Goal: Information Seeking & Learning: Learn about a topic

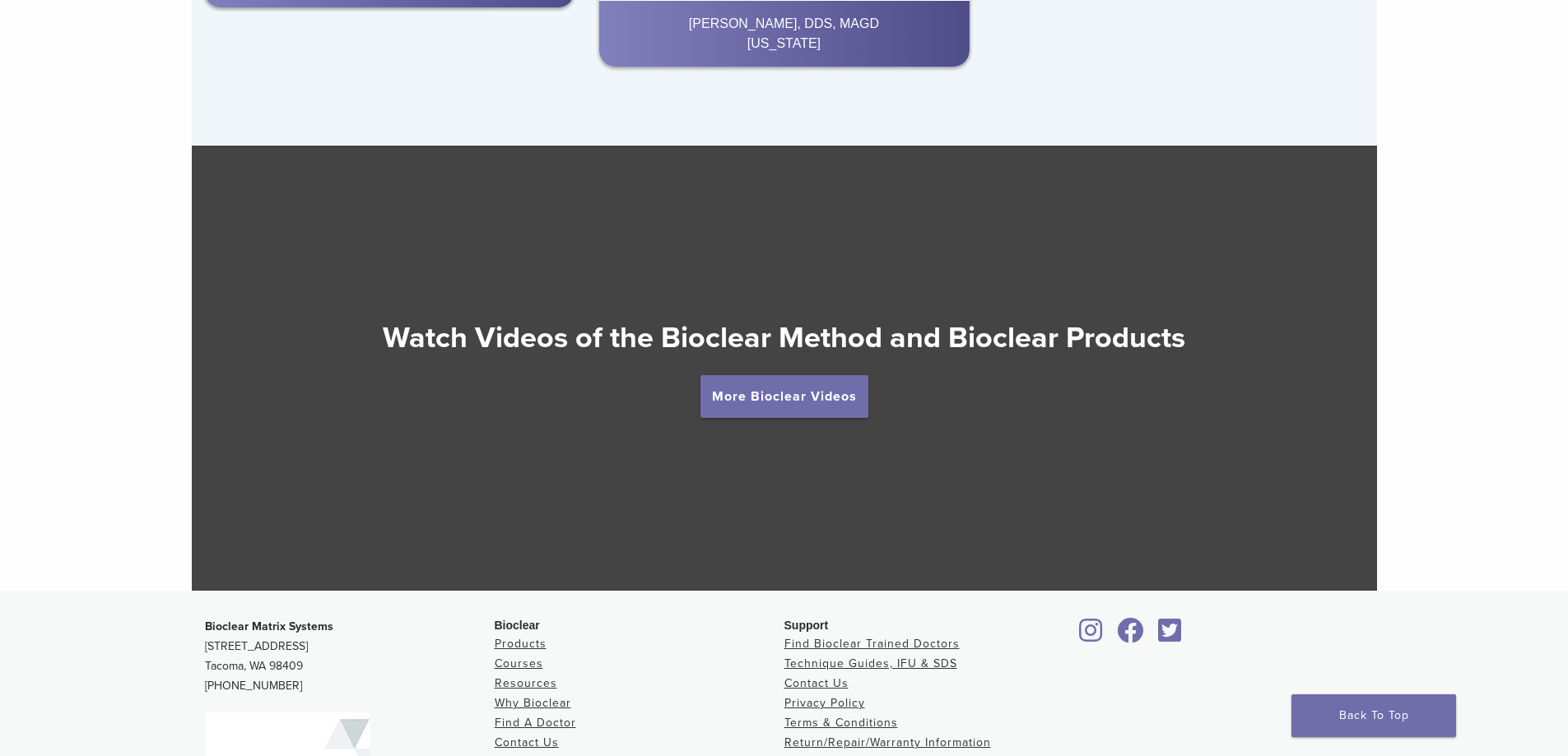
scroll to position [2854, 0]
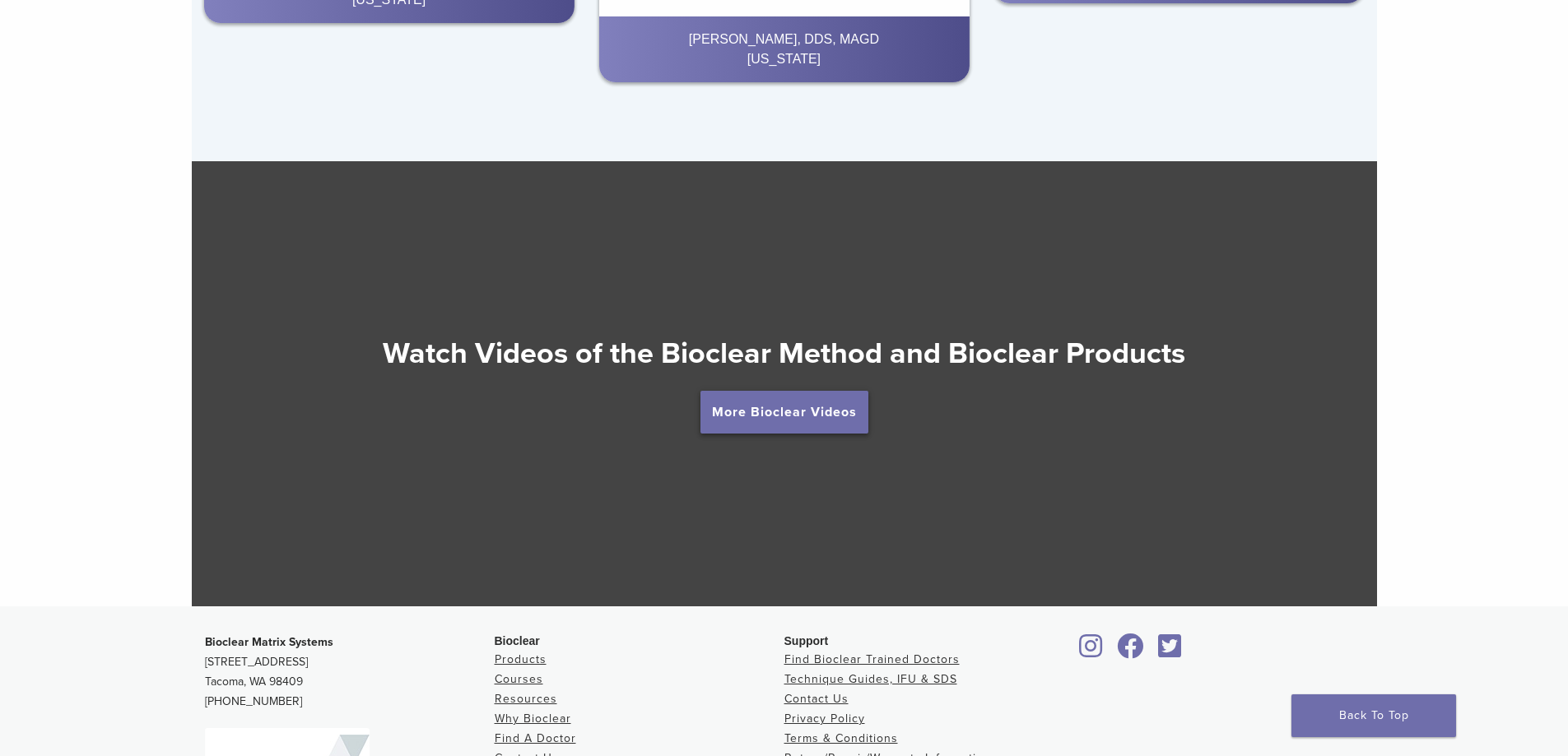
click at [818, 407] on link "More Bioclear Videos" at bounding box center [785, 412] width 168 height 43
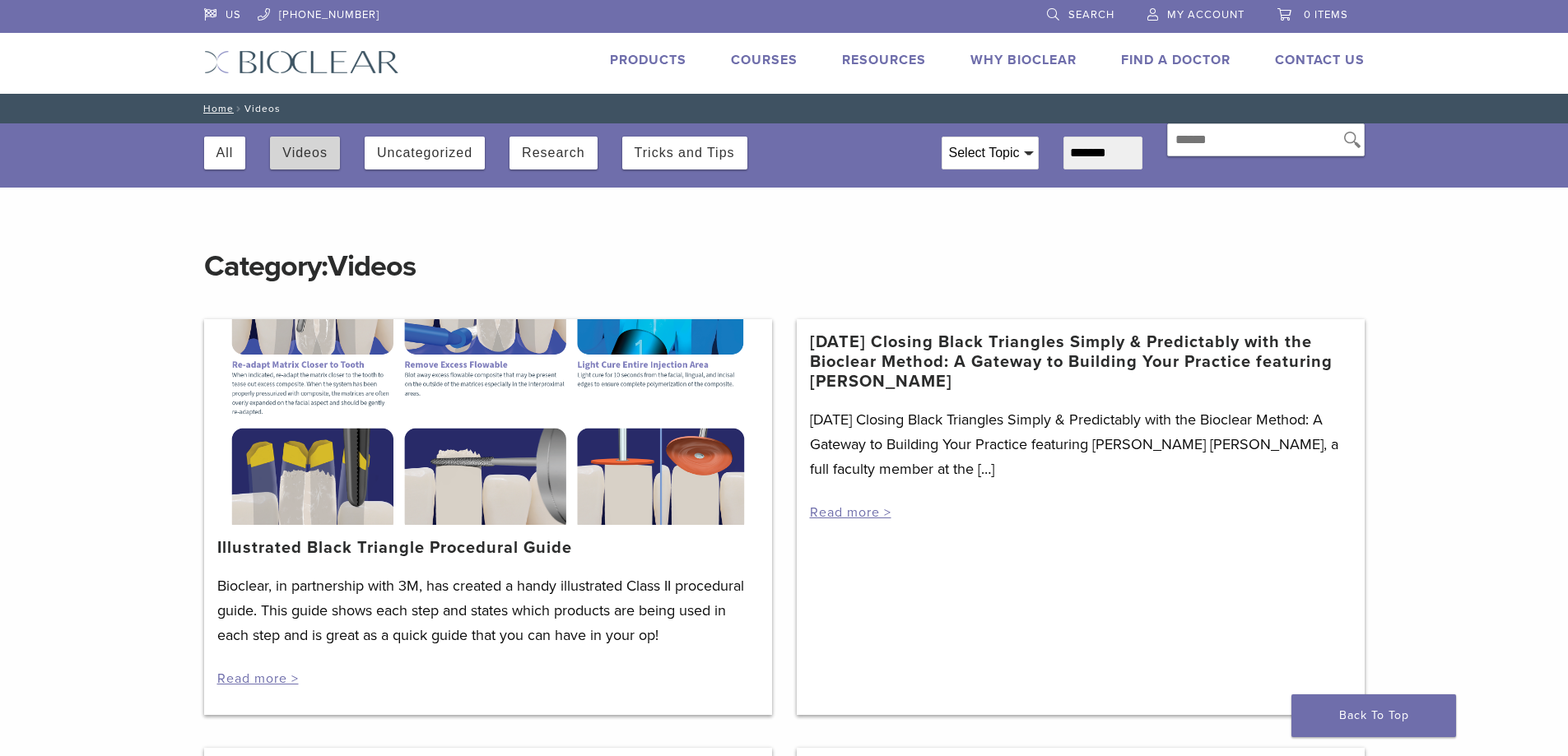
click at [280, 161] on div "Videos" at bounding box center [304, 153] width 70 height 33
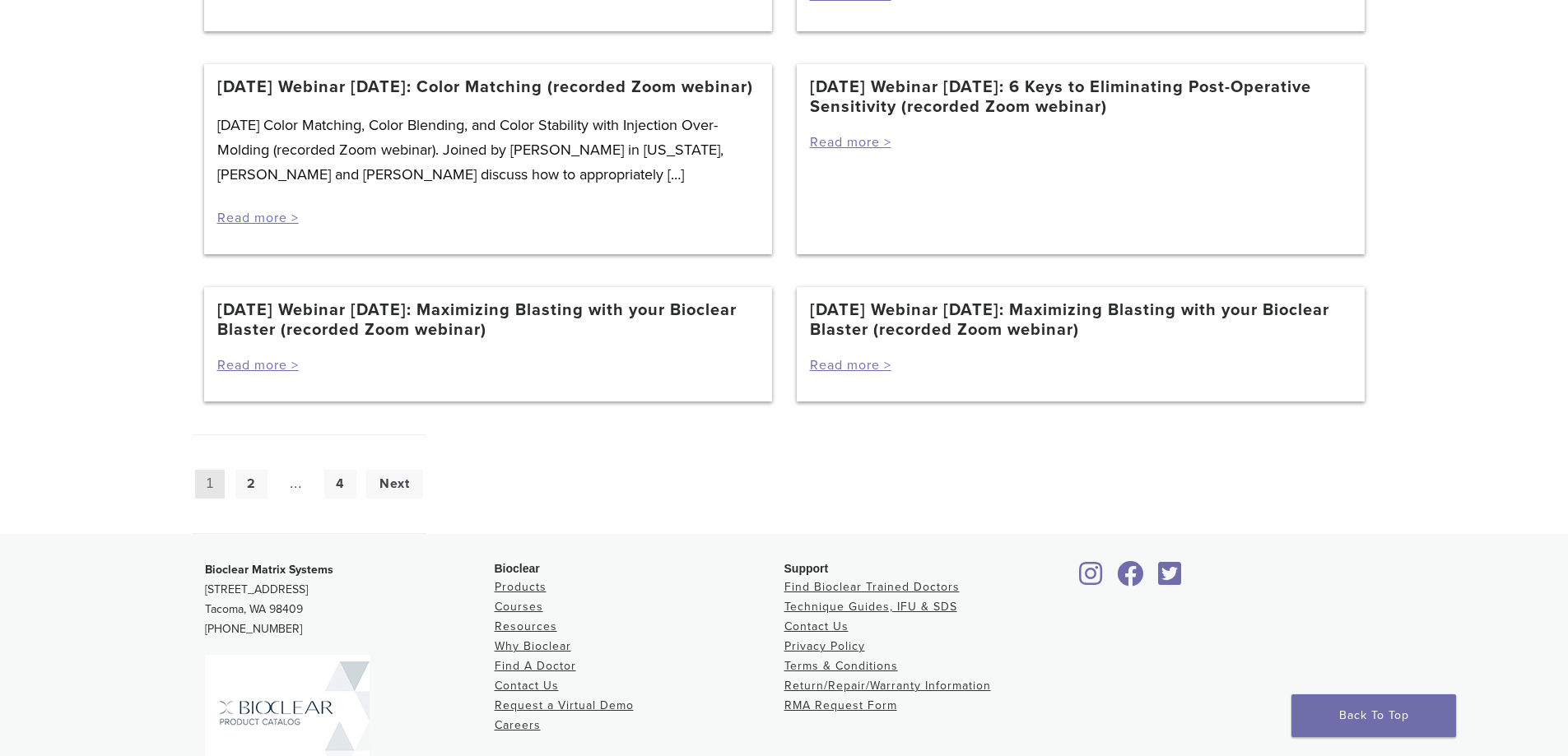
scroll to position [1482, 0]
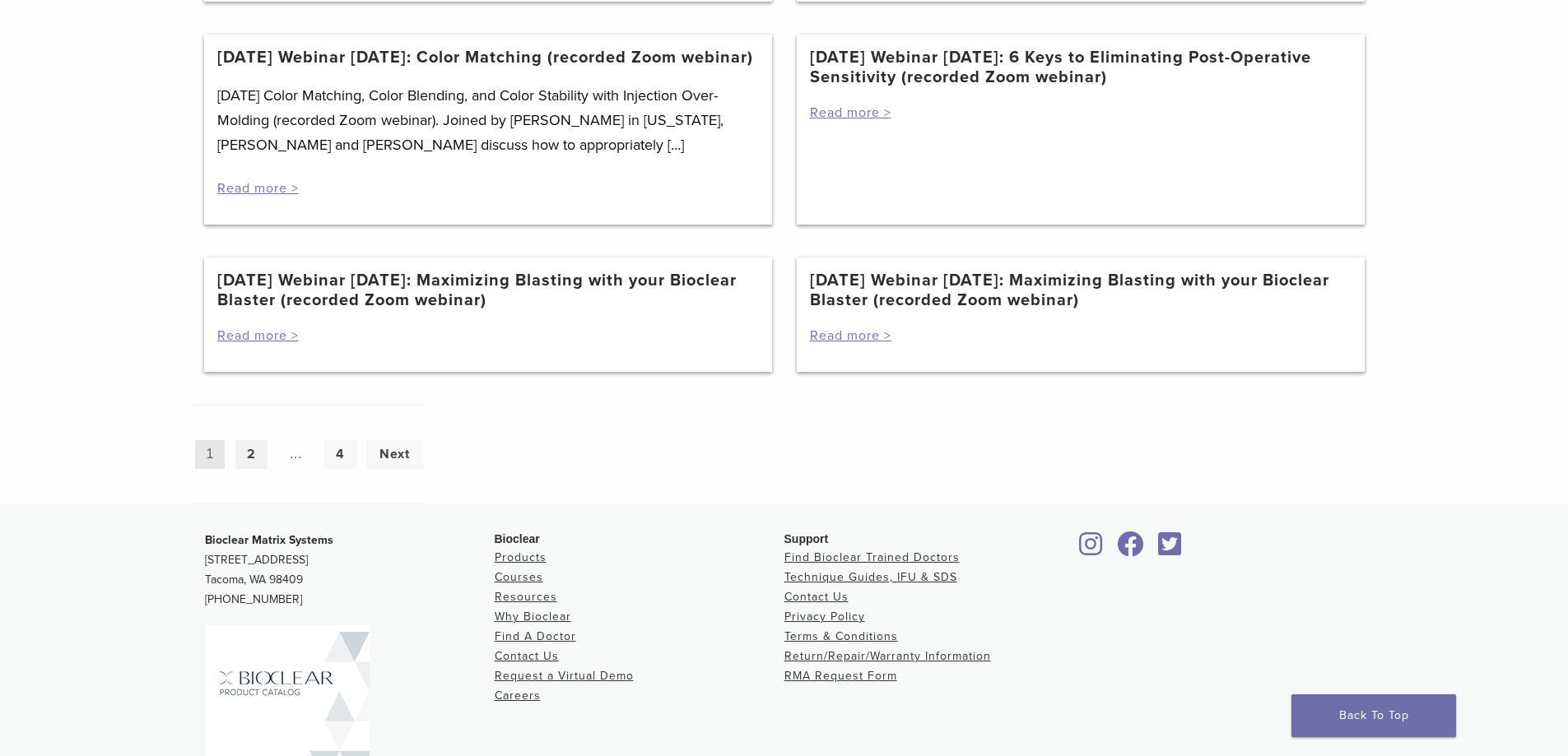
click at [257, 469] on link "2" at bounding box center [251, 454] width 32 height 29
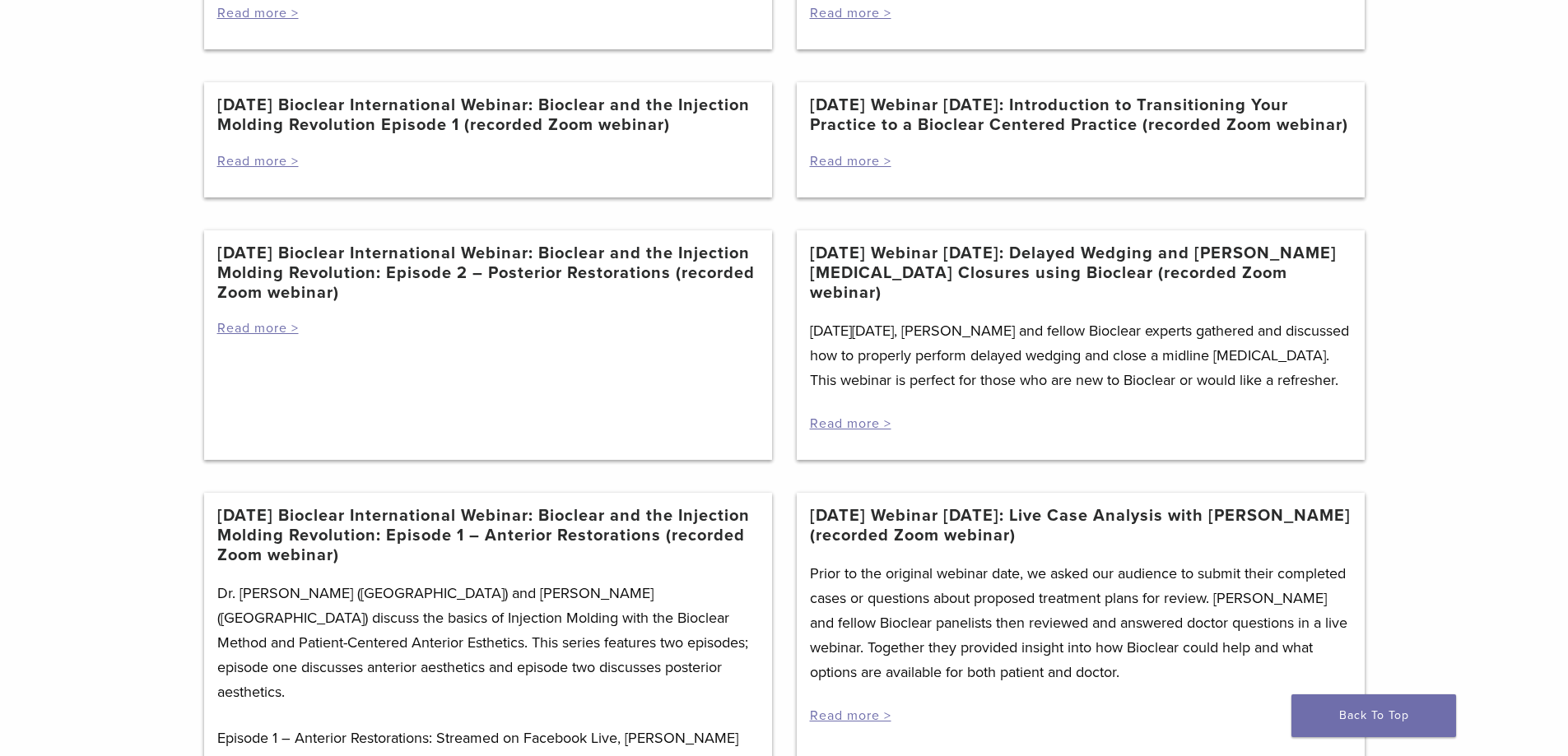
scroll to position [823, 0]
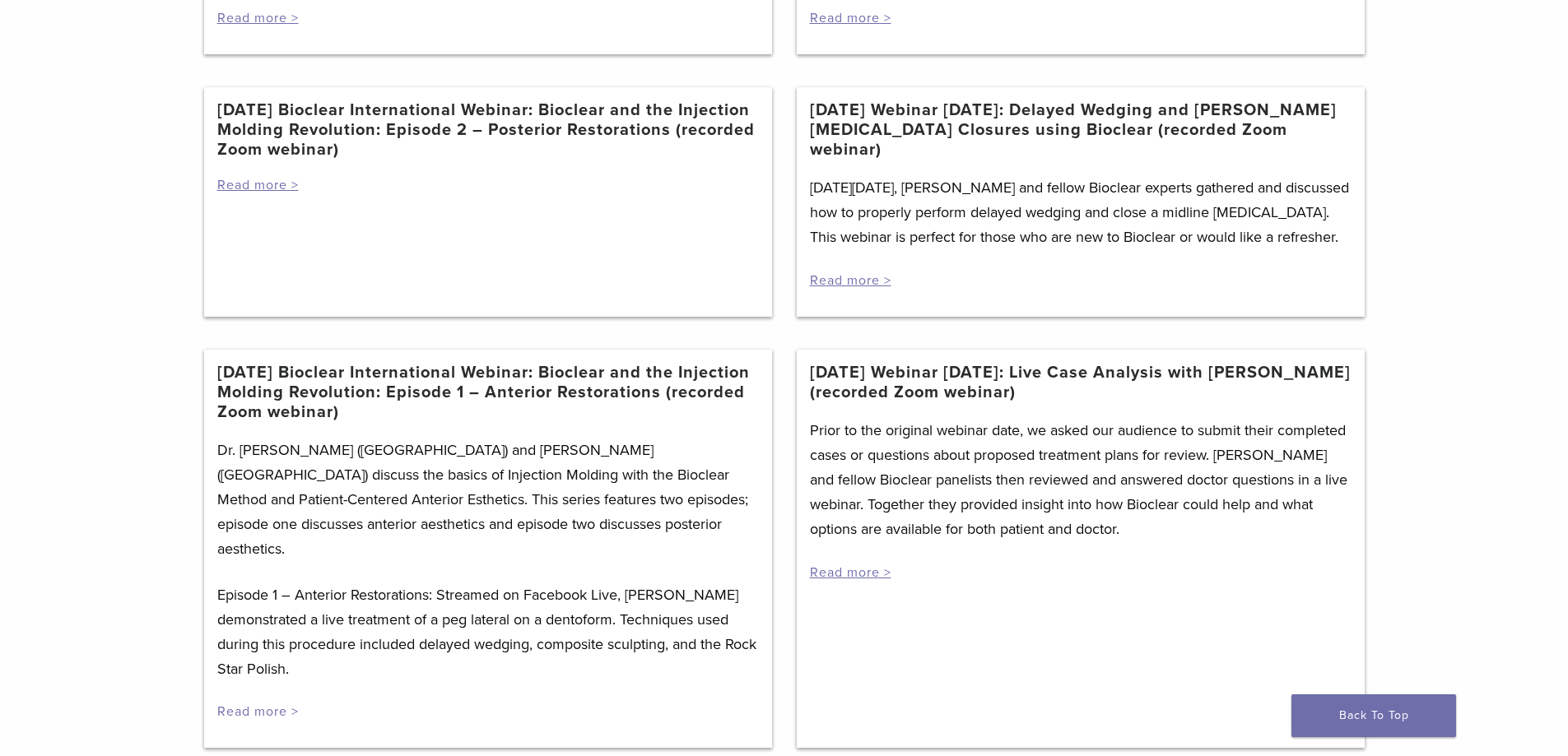
click at [243, 704] on link "Read more >" at bounding box center [258, 712] width 82 height 17
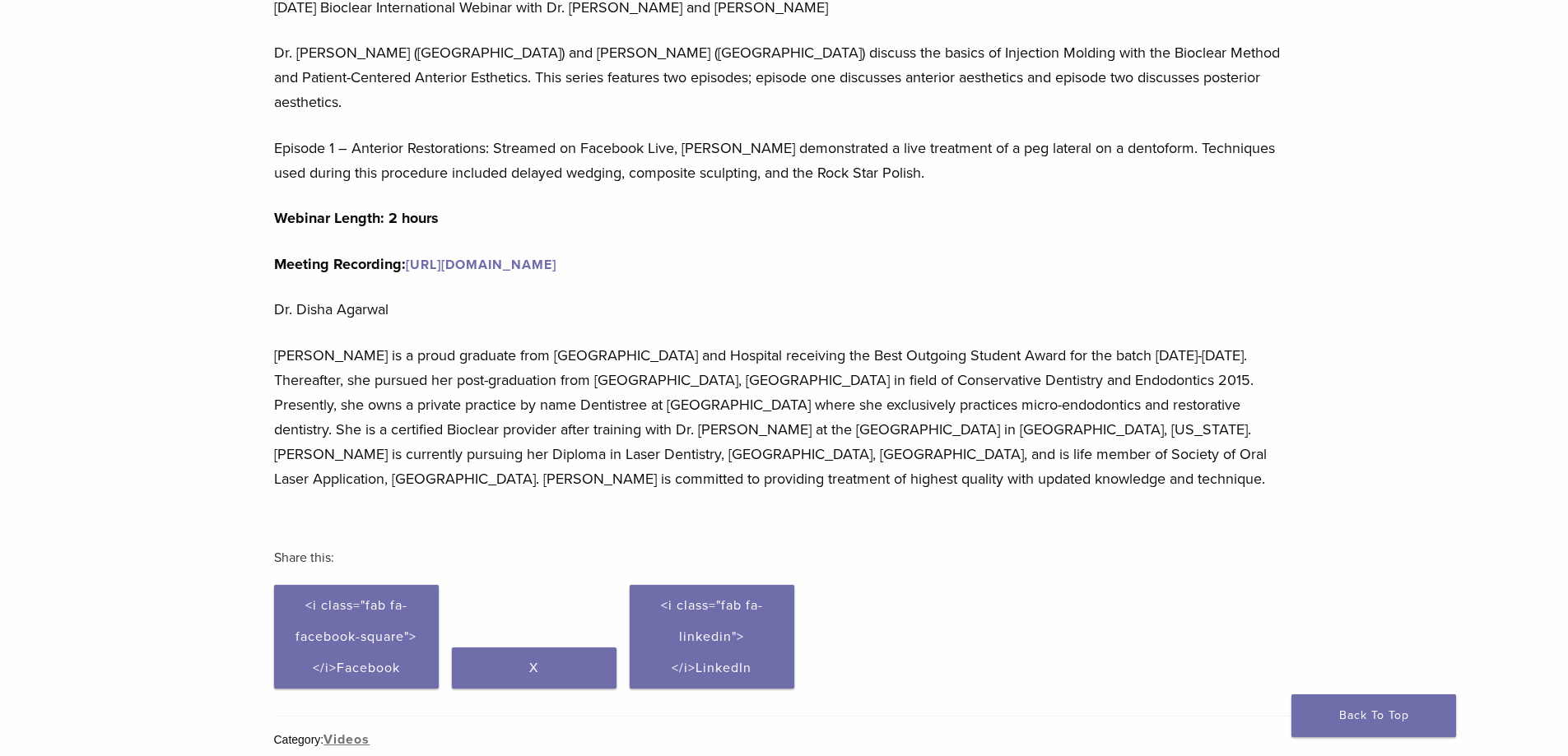
scroll to position [412, 0]
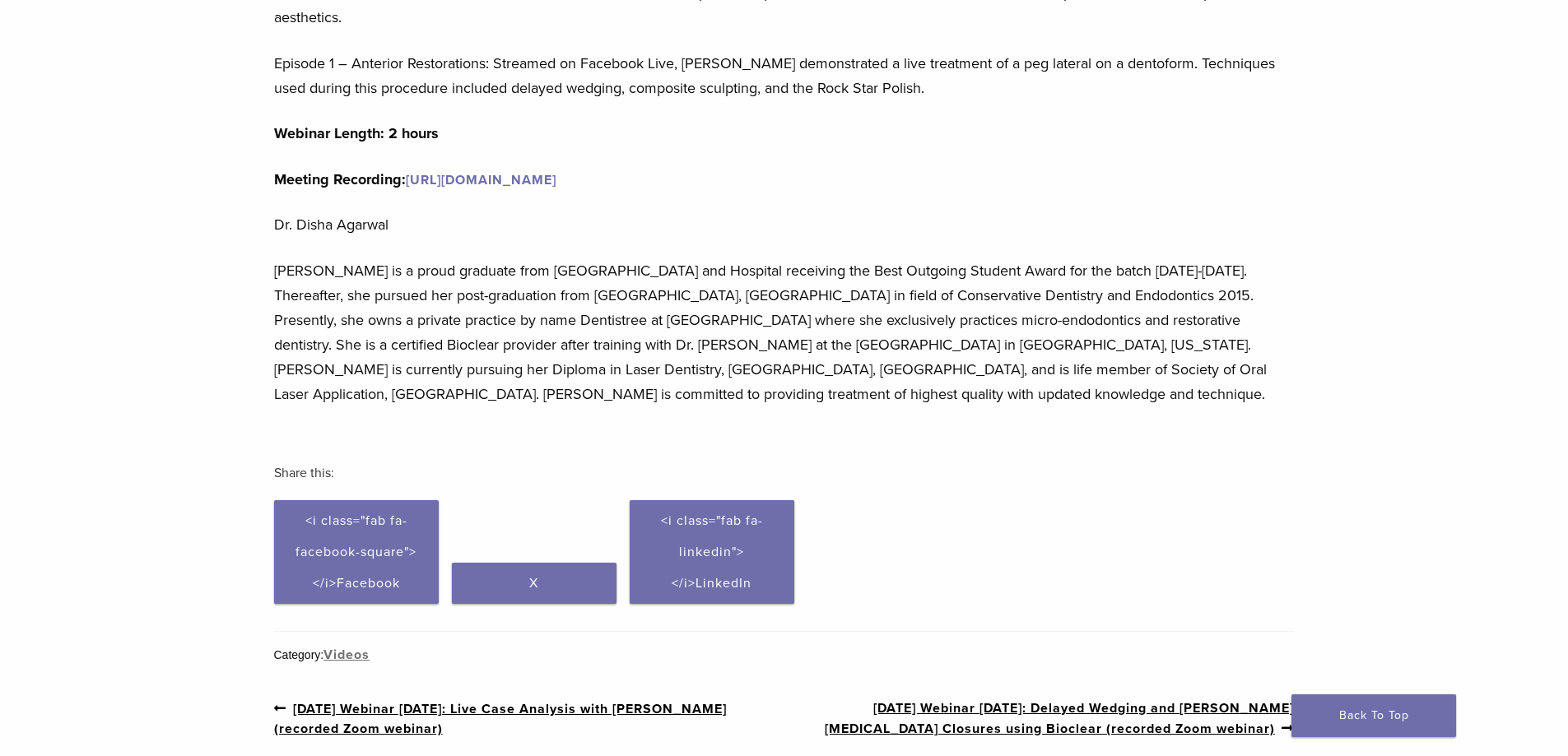
click at [500, 172] on link "[URL][DOMAIN_NAME]" at bounding box center [481, 181] width 150 height 17
